Goal: Task Accomplishment & Management: Use online tool/utility

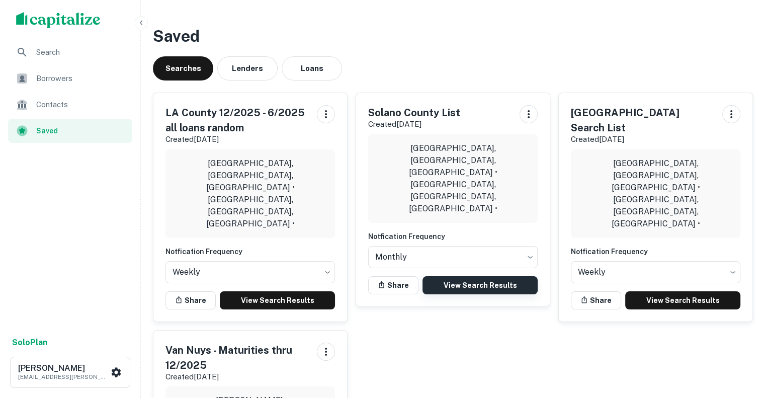
click at [494, 276] on link "View Search Results" at bounding box center [479, 285] width 115 height 18
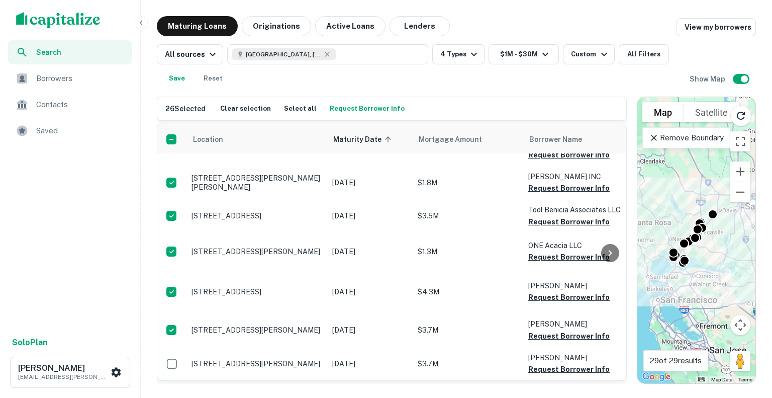
scroll to position [875, 0]
click at [366, 110] on button "Request Borrower Info" at bounding box center [367, 108] width 80 height 15
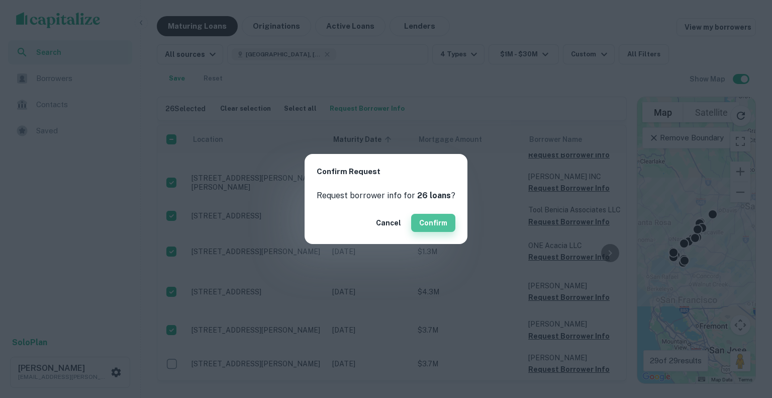
click at [436, 226] on button "Confirm" at bounding box center [433, 223] width 44 height 18
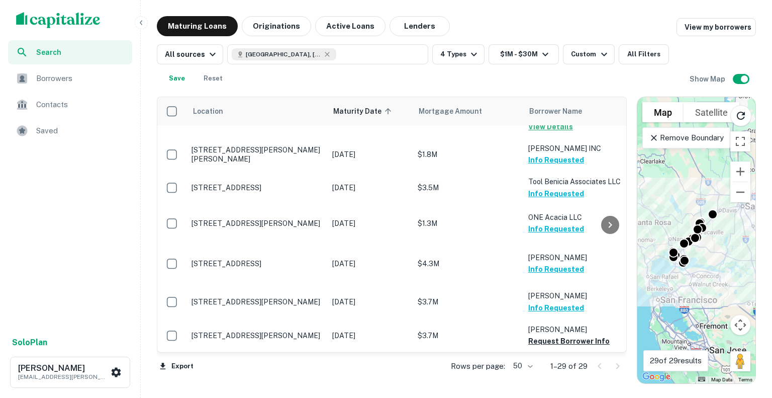
click at [72, 22] on img "scrollable content" at bounding box center [58, 20] width 84 height 16
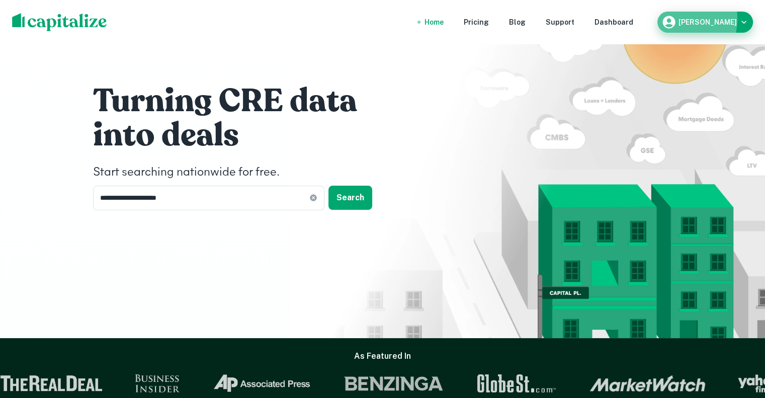
click at [676, 19] on icon "button" at bounding box center [668, 22] width 15 height 15
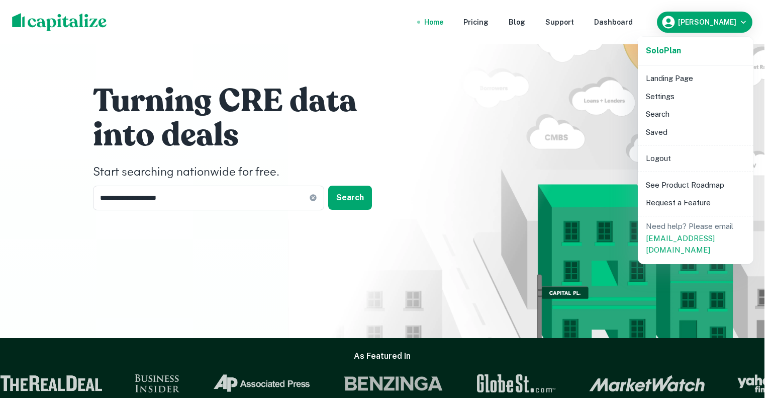
click at [666, 114] on li "Search" at bounding box center [696, 114] width 108 height 18
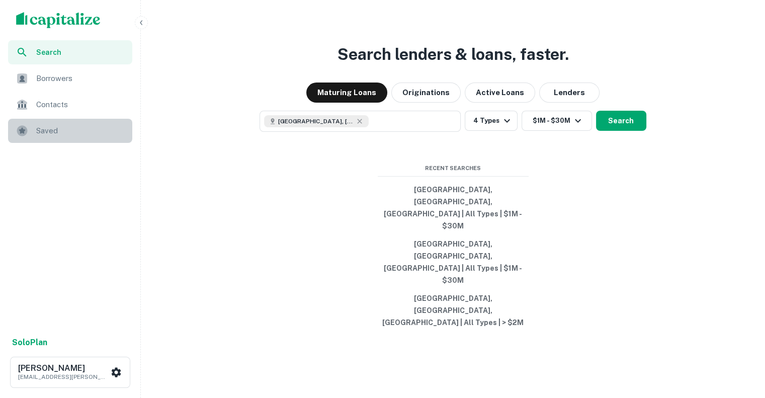
click at [43, 132] on span "Saved" at bounding box center [81, 131] width 90 height 12
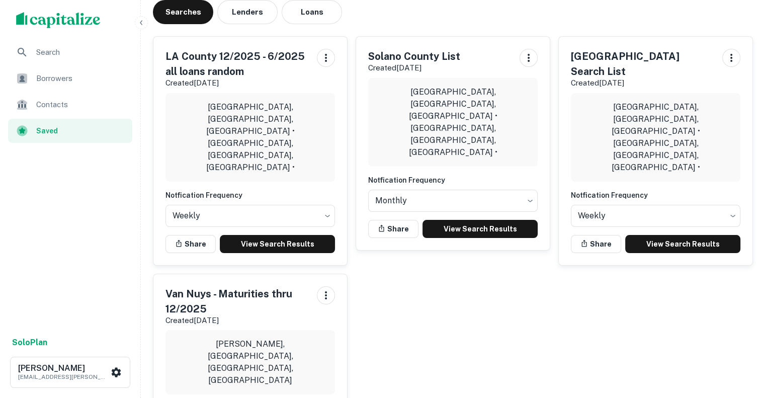
scroll to position [58, 0]
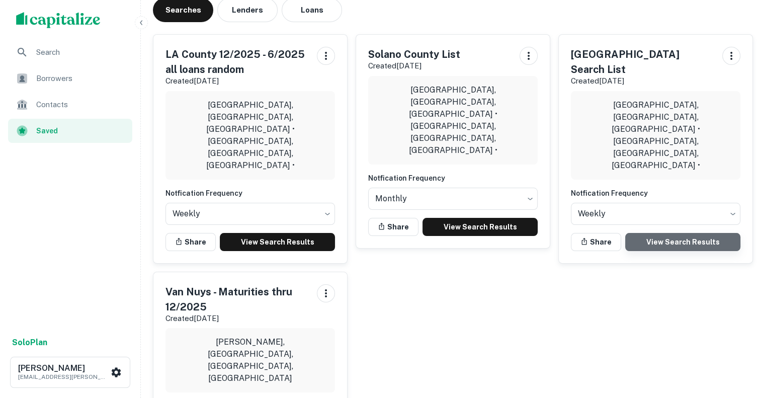
click at [668, 233] on link "View Search Results" at bounding box center [682, 242] width 115 height 18
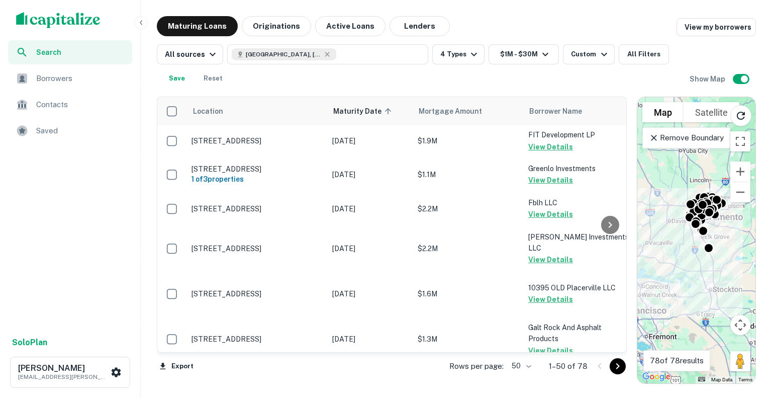
scroll to position [1112, 0]
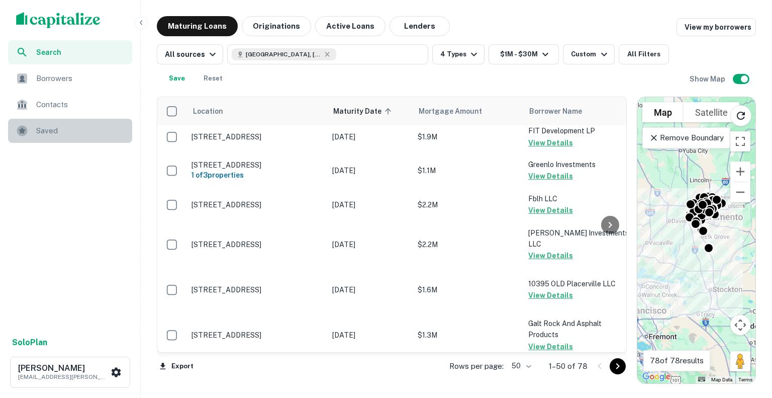
click at [49, 125] on span "Saved" at bounding box center [81, 131] width 90 height 12
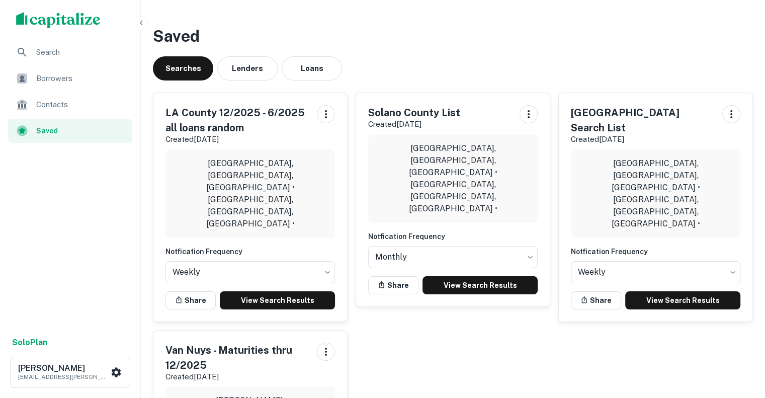
scroll to position [156, 0]
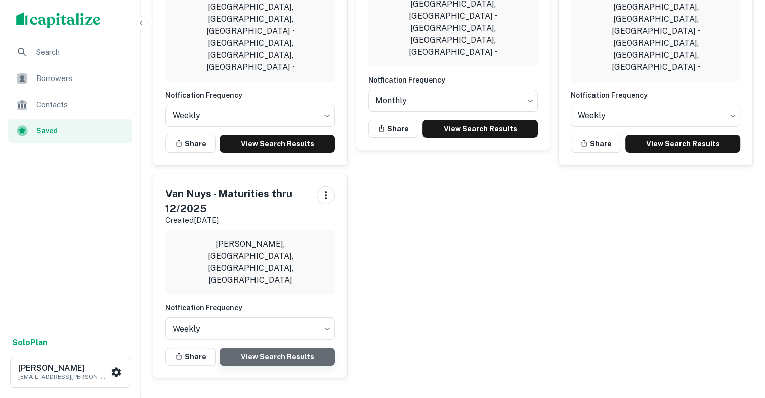
click at [267, 347] on link "View Search Results" at bounding box center [277, 356] width 115 height 18
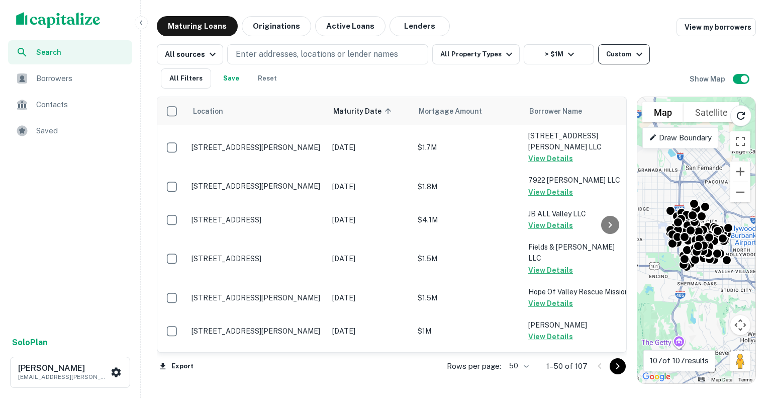
click at [623, 53] on div "Custom" at bounding box center [625, 54] width 39 height 12
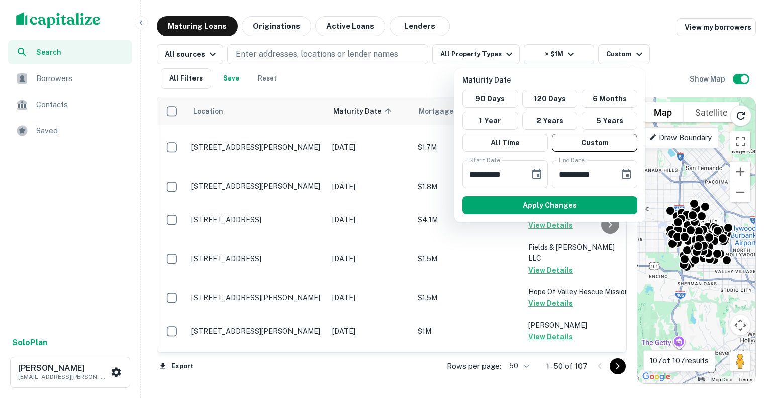
click at [368, 84] on div at bounding box center [386, 199] width 772 height 398
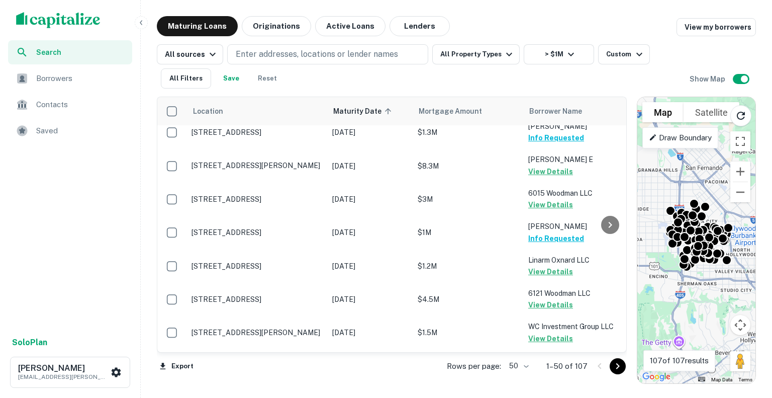
scroll to position [1541, 0]
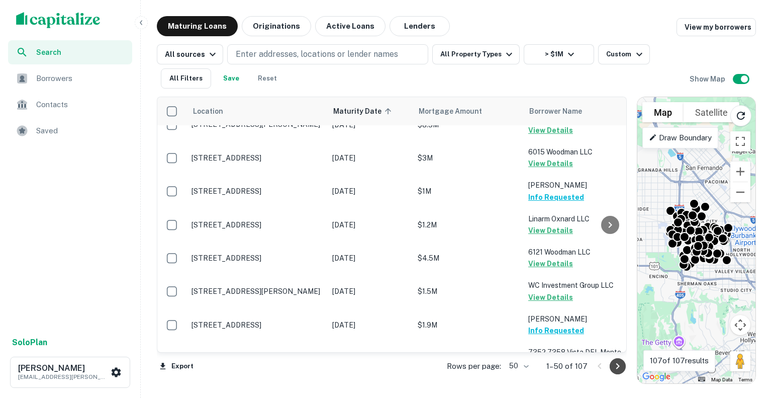
click at [620, 368] on icon "Go to next page" at bounding box center [618, 366] width 12 height 12
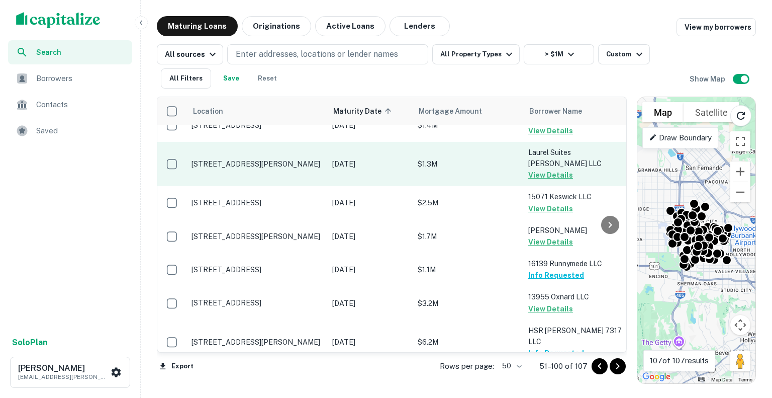
scroll to position [161, 0]
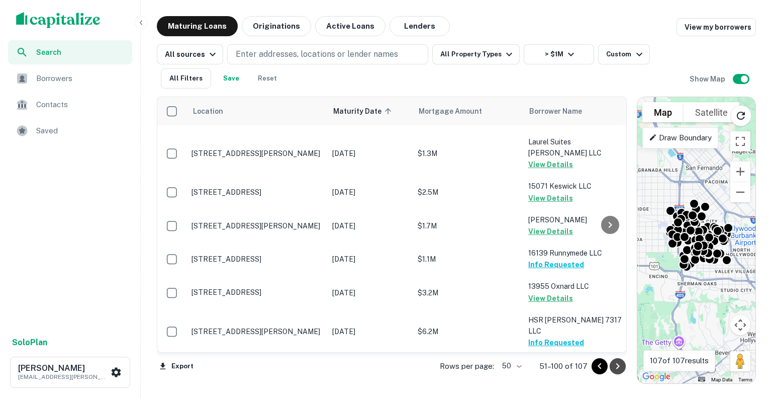
click at [618, 361] on icon "Go to next page" at bounding box center [618, 366] width 12 height 12
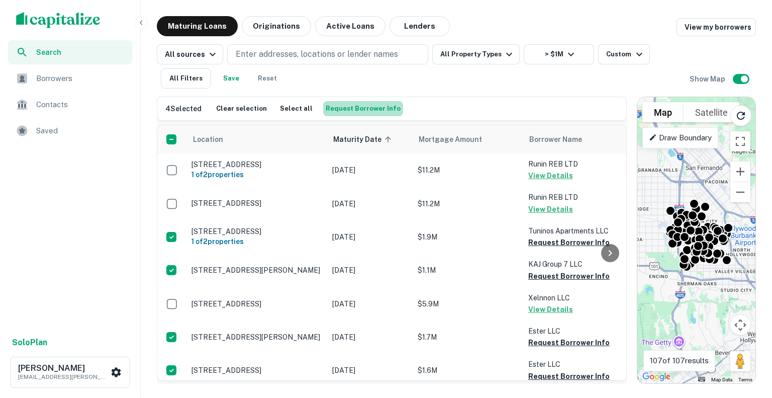
click at [378, 109] on button "Request Borrower Info" at bounding box center [363, 108] width 80 height 15
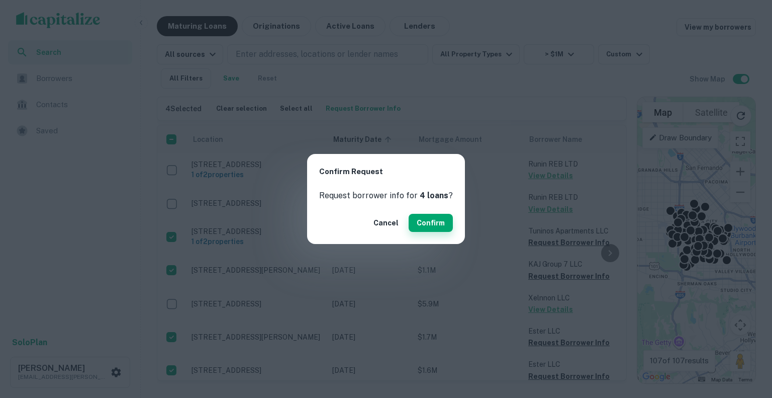
click at [425, 220] on button "Confirm" at bounding box center [431, 223] width 44 height 18
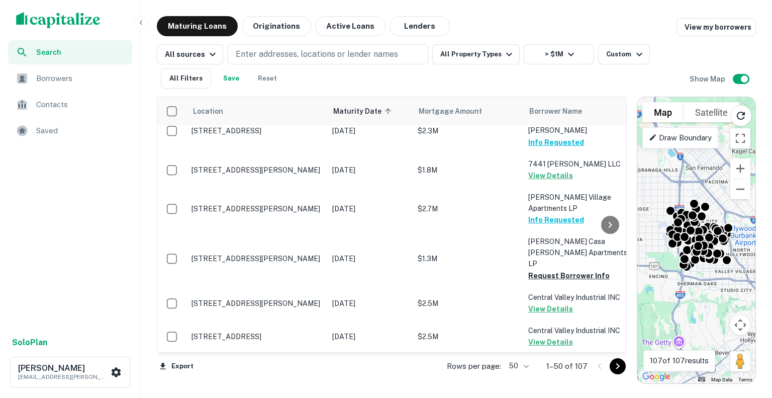
scroll to position [1016, 0]
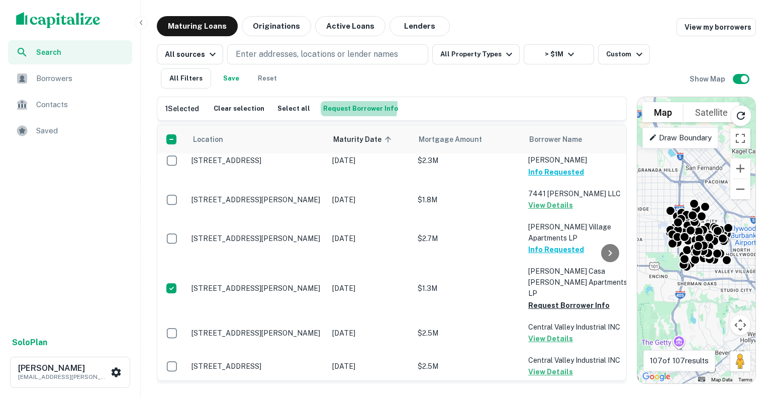
click at [339, 105] on button "Request Borrower Info" at bounding box center [361, 108] width 80 height 15
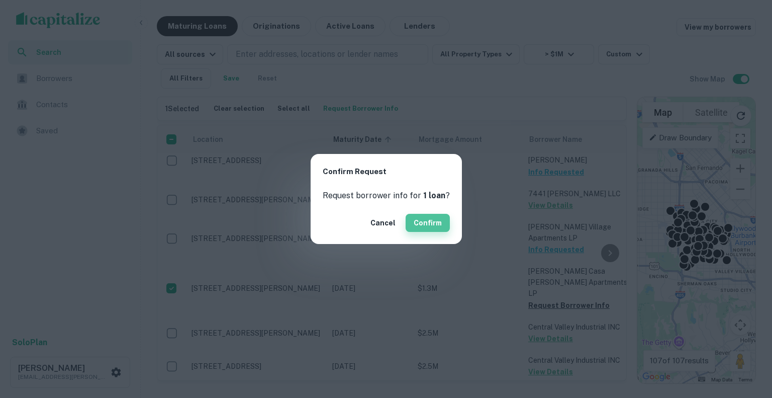
click at [417, 228] on button "Confirm" at bounding box center [428, 223] width 44 height 18
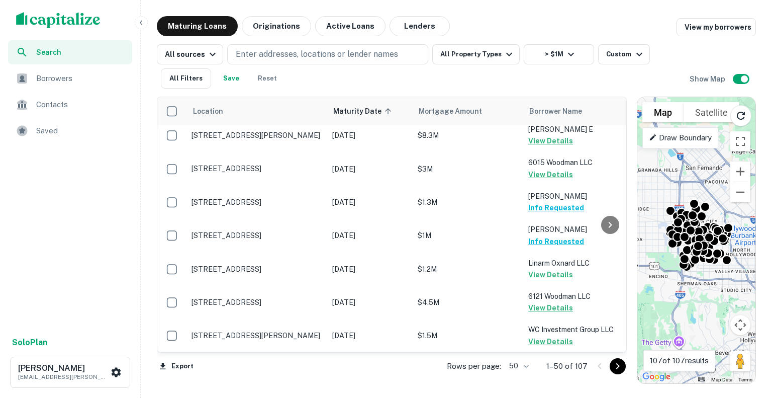
scroll to position [1541, 0]
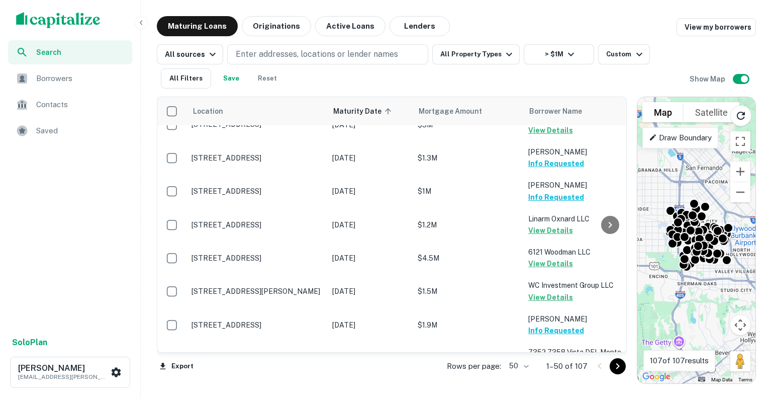
click at [623, 372] on icon "Go to next page" at bounding box center [618, 366] width 12 height 12
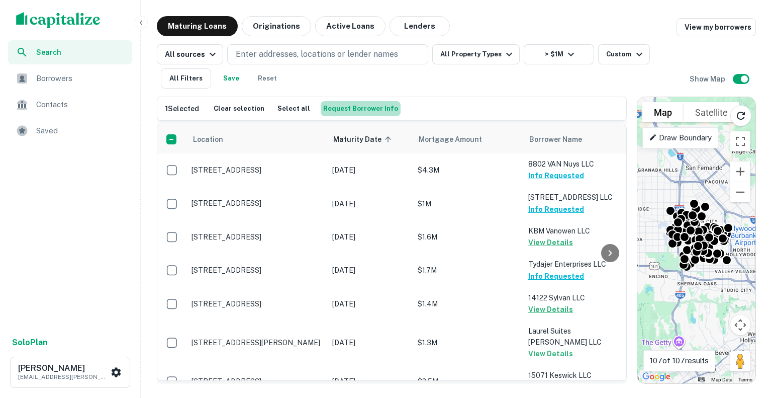
click at [361, 105] on button "Request Borrower Info" at bounding box center [361, 108] width 80 height 15
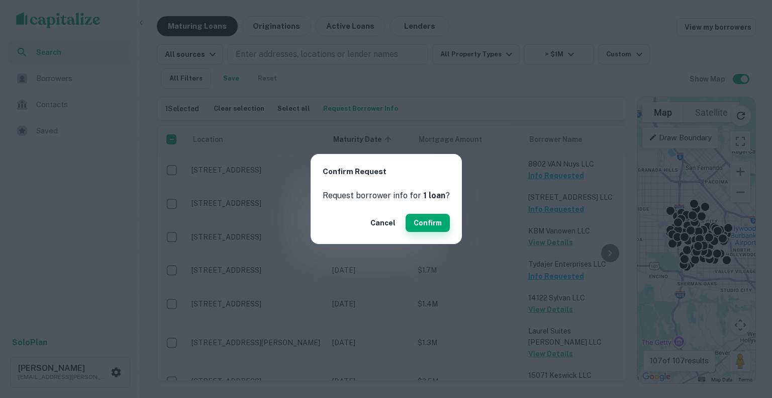
click at [430, 226] on button "Confirm" at bounding box center [428, 223] width 44 height 18
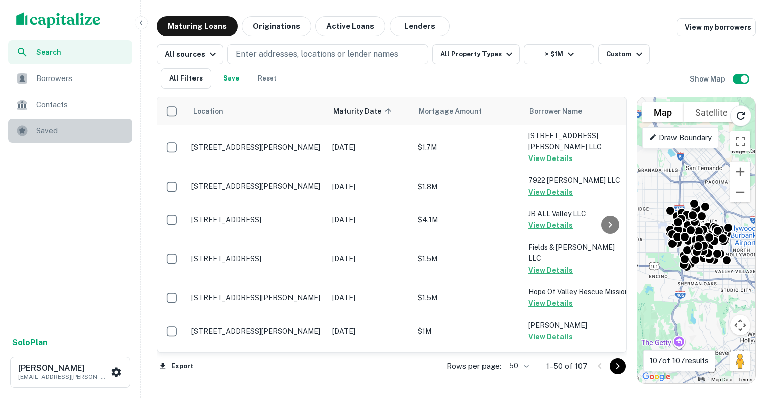
click at [53, 135] on span "Saved" at bounding box center [81, 131] width 90 height 12
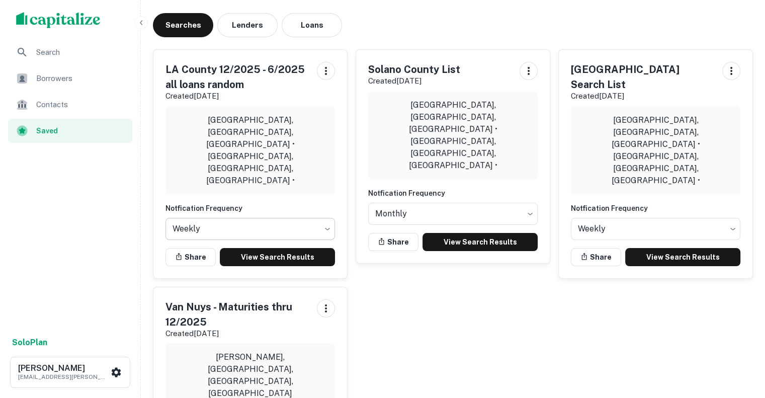
scroll to position [44, 0]
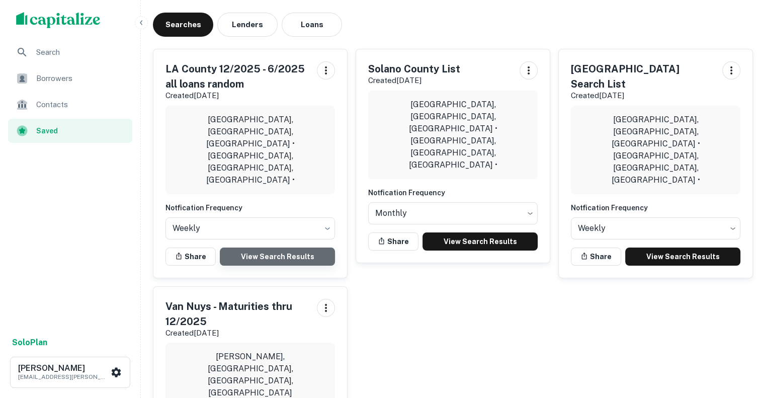
click at [280, 247] on link "View Search Results" at bounding box center [277, 256] width 115 height 18
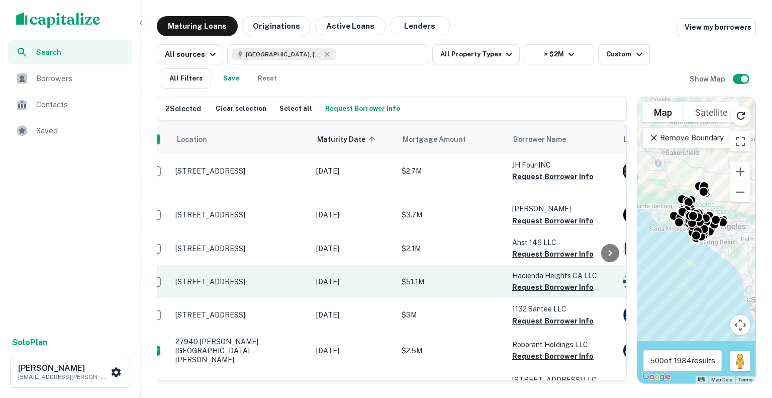
scroll to position [1533, 0]
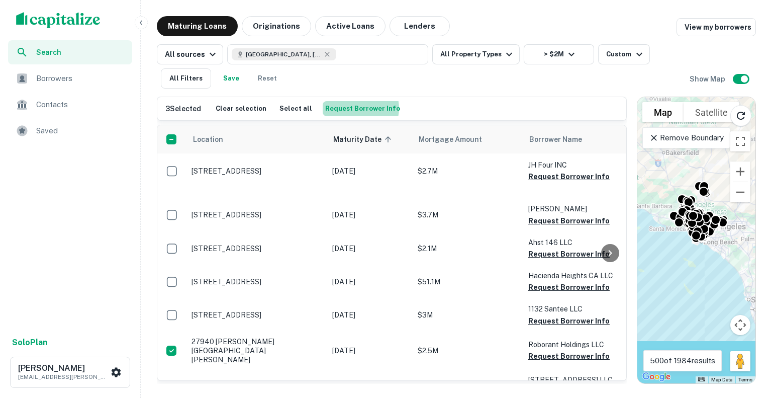
click at [352, 108] on button "Request Borrower Info" at bounding box center [363, 108] width 80 height 15
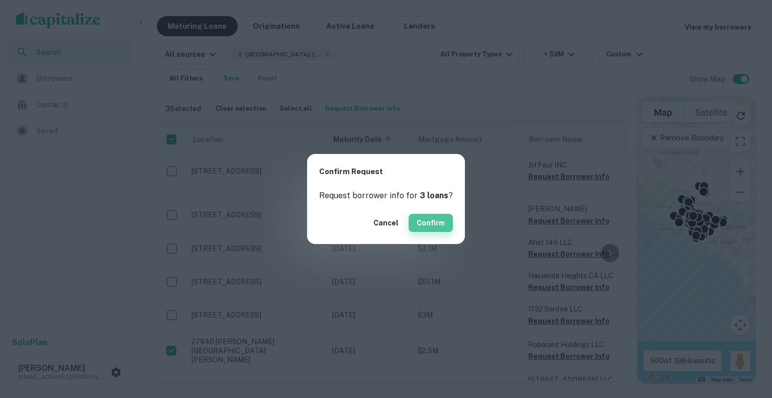
click at [442, 229] on button "Confirm" at bounding box center [431, 223] width 44 height 18
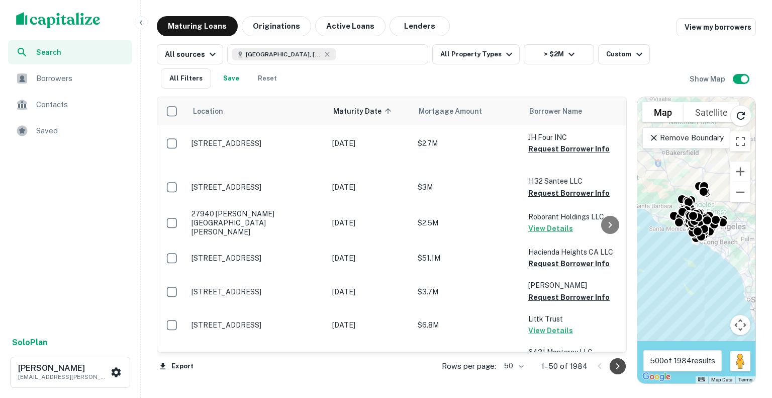
click at [618, 368] on icon "Go to next page" at bounding box center [618, 366] width 12 height 12
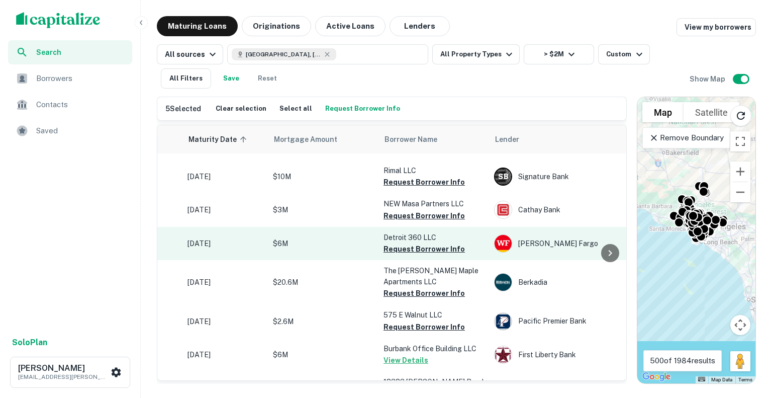
scroll to position [461, 0]
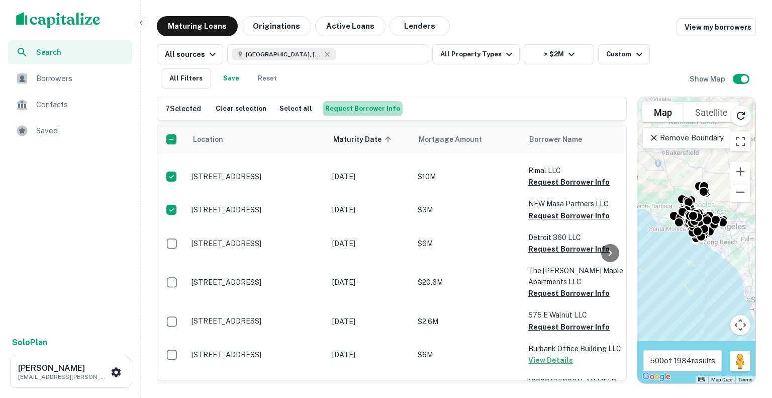
click at [371, 107] on button "Request Borrower Info" at bounding box center [363, 108] width 80 height 15
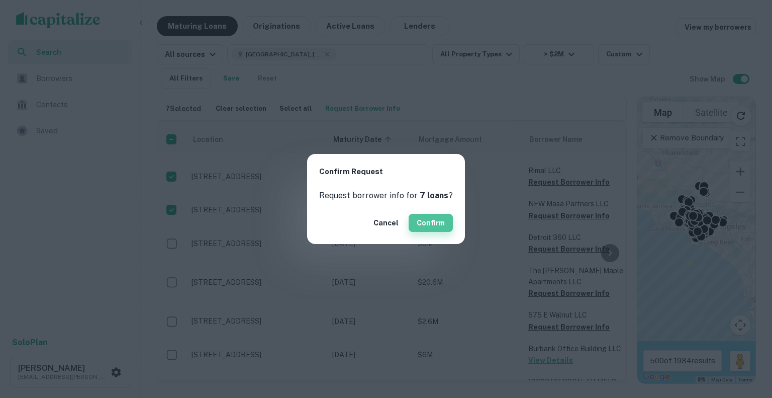
click at [440, 220] on button "Confirm" at bounding box center [431, 223] width 44 height 18
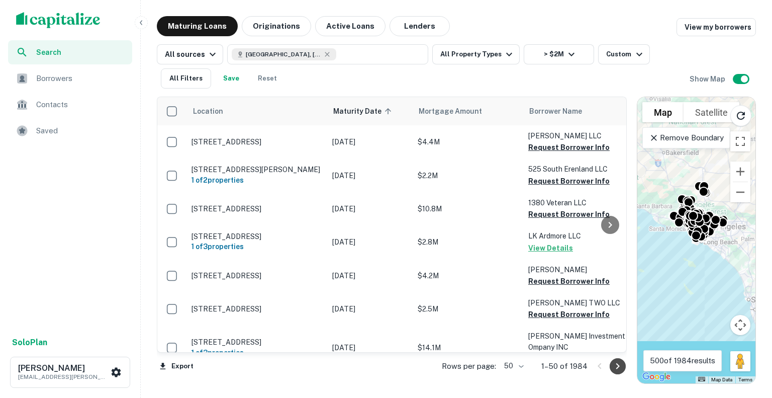
click at [619, 362] on icon "Go to next page" at bounding box center [618, 366] width 12 height 12
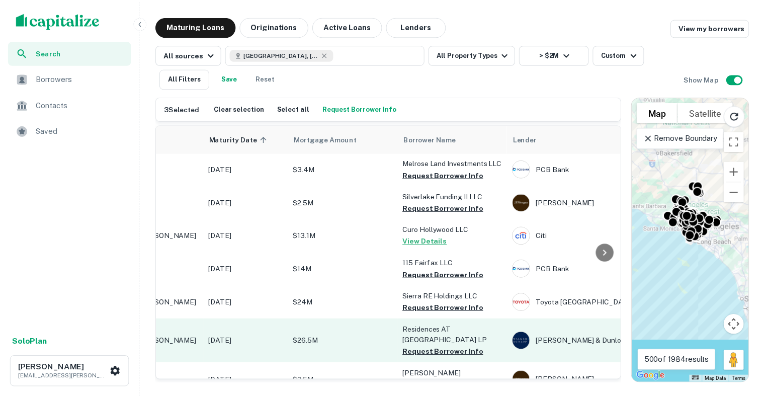
scroll to position [1530, 0]
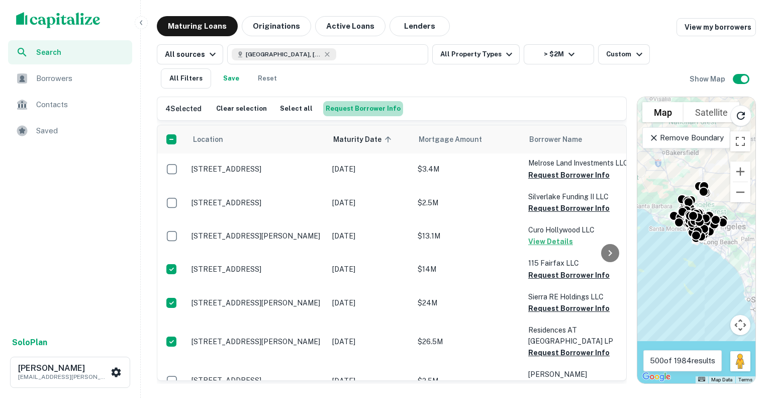
click at [376, 112] on button "Request Borrower Info" at bounding box center [363, 108] width 80 height 15
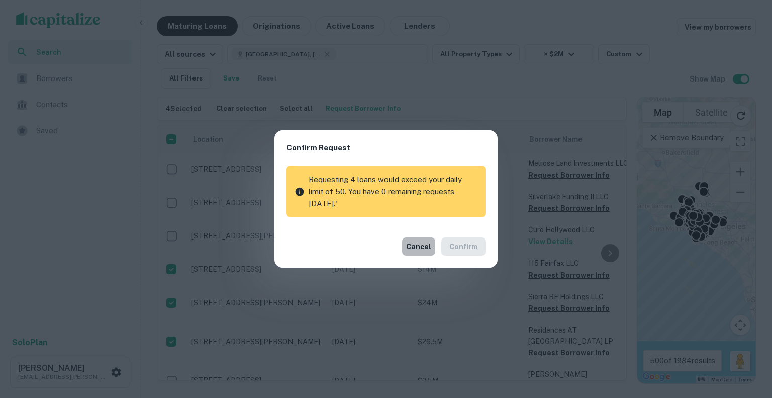
click at [416, 241] on button "Cancel" at bounding box center [418, 246] width 33 height 18
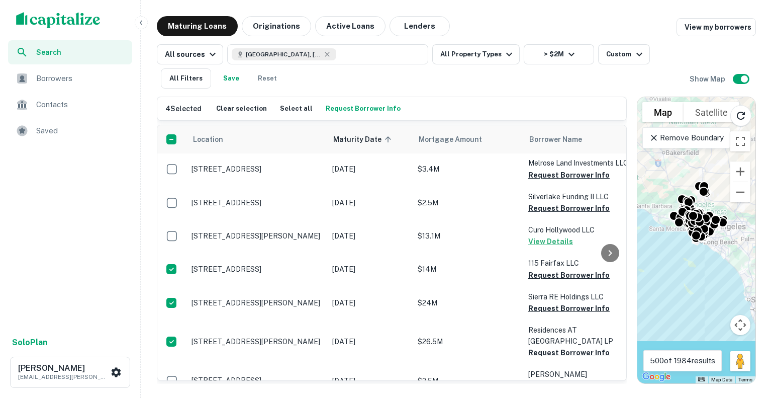
click at [63, 25] on img "scrollable content" at bounding box center [58, 20] width 84 height 16
